Goal: Information Seeking & Learning: Check status

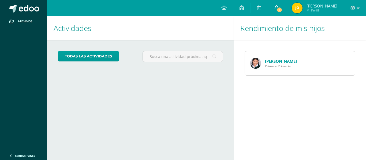
click at [277, 7] on icon at bounding box center [276, 7] width 4 height 5
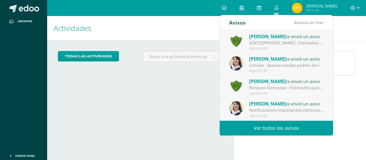
click at [275, 38] on span "[PERSON_NAME]" at bounding box center [267, 36] width 37 height 6
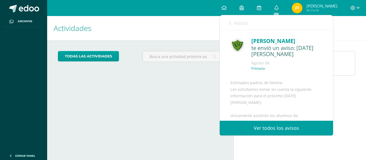
click at [269, 129] on link "Ver todos los avisos" at bounding box center [276, 128] width 113 height 15
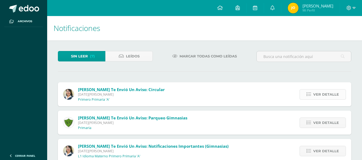
click at [322, 97] on span "Ver detalle" at bounding box center [326, 95] width 26 height 10
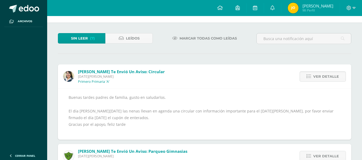
scroll to position [27, 0]
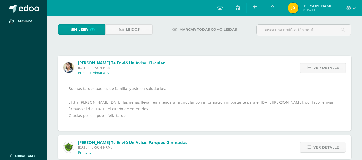
click at [329, 72] on span "Ver detalle" at bounding box center [326, 68] width 26 height 10
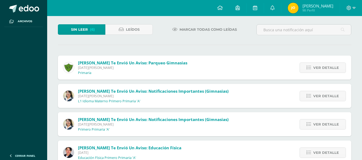
click at [72, 28] on span "Sin leer" at bounding box center [79, 30] width 17 height 10
